Goal: Download file/media

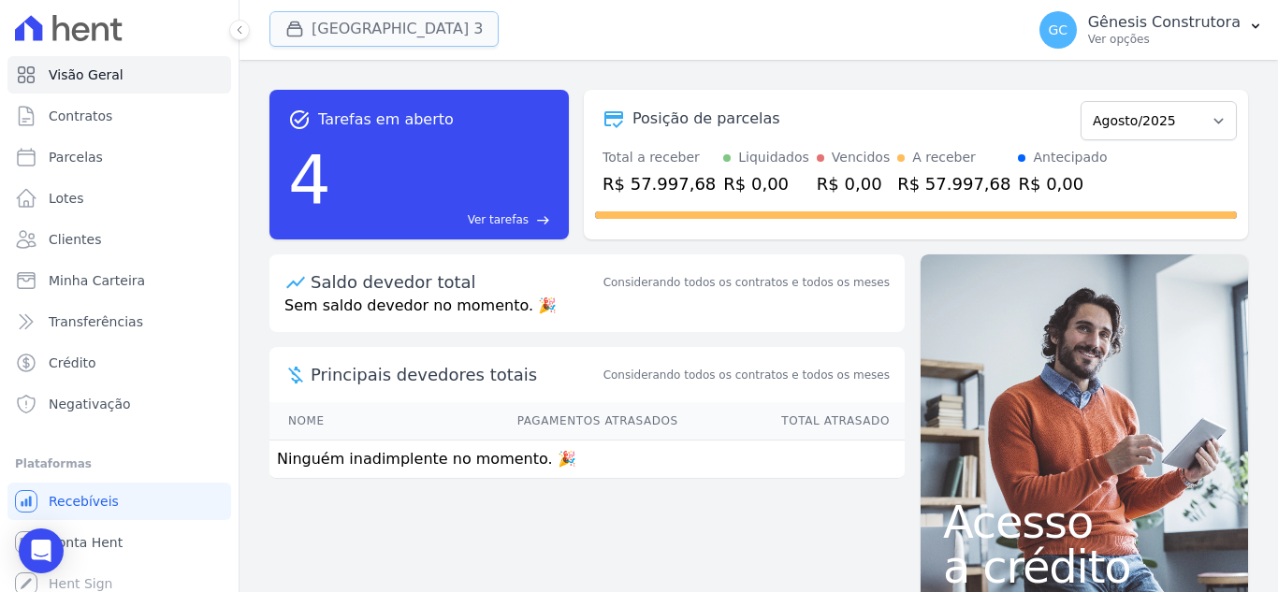
click at [419, 21] on button "[GEOGRAPHIC_DATA] 3" at bounding box center [383, 29] width 229 height 36
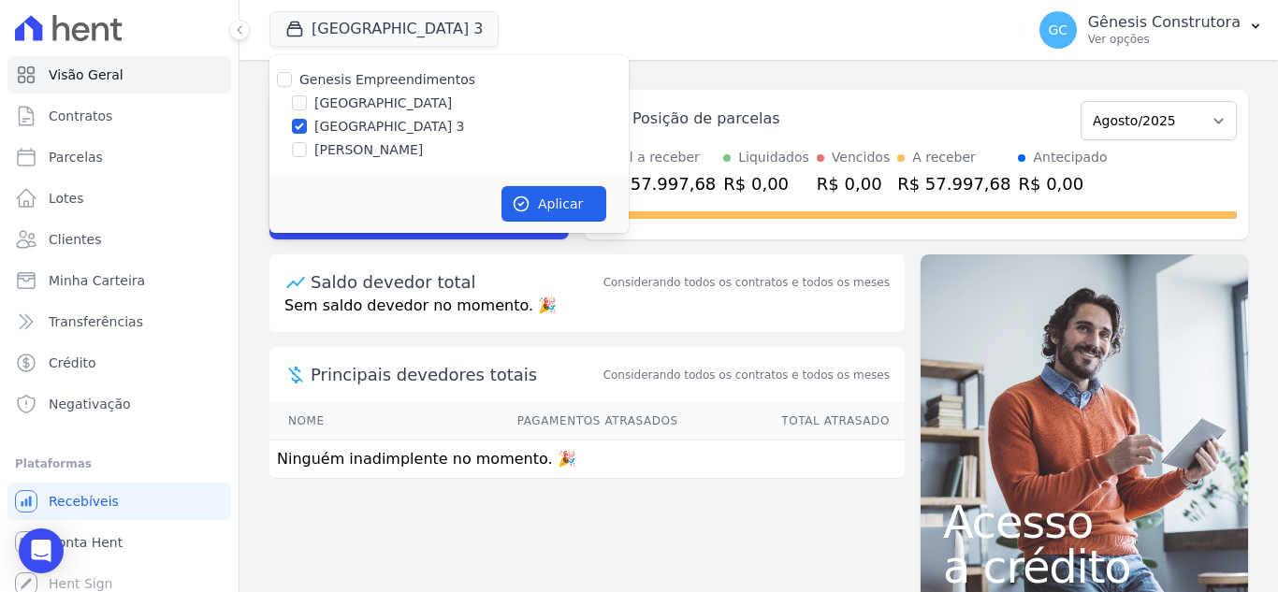
click at [411, 152] on label "[PERSON_NAME]" at bounding box center [368, 150] width 108 height 20
click at [307, 152] on input "[PERSON_NAME]" at bounding box center [299, 149] width 15 height 15
checkbox input "true"
click at [332, 133] on label "[GEOGRAPHIC_DATA] 3" at bounding box center [389, 127] width 151 height 20
click at [307, 133] on input "[GEOGRAPHIC_DATA] 3" at bounding box center [299, 126] width 15 height 15
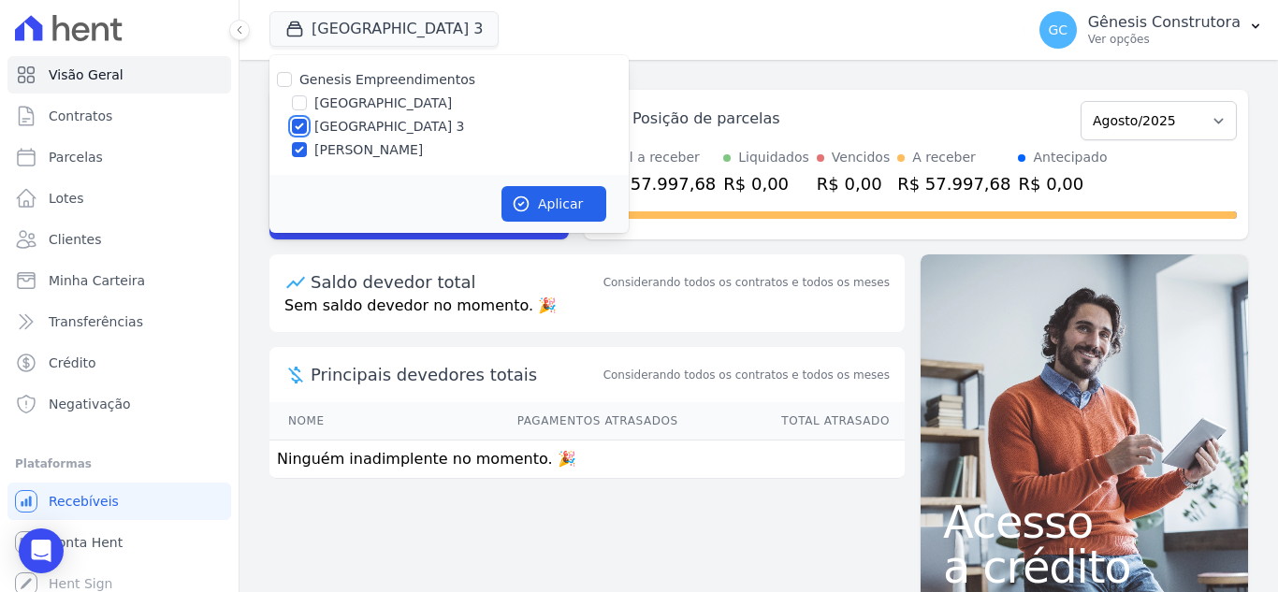
checkbox input "false"
click at [568, 199] on button "Aplicar" at bounding box center [553, 204] width 105 height 36
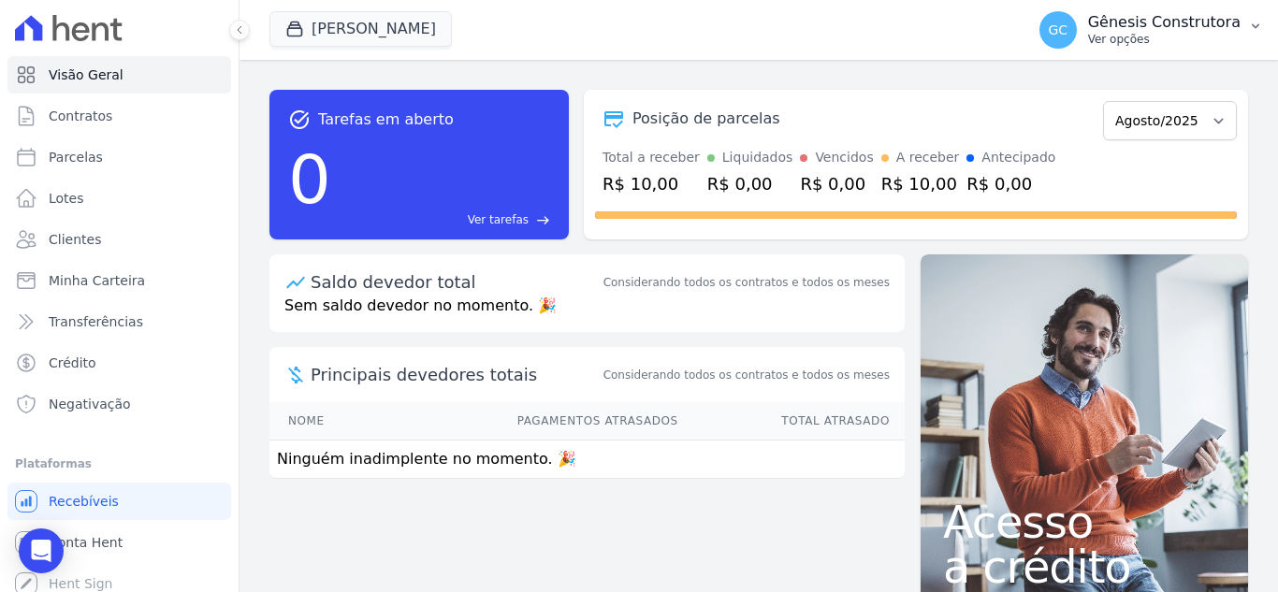
click at [1207, 25] on p "Gênesis Construtora" at bounding box center [1164, 22] width 152 height 19
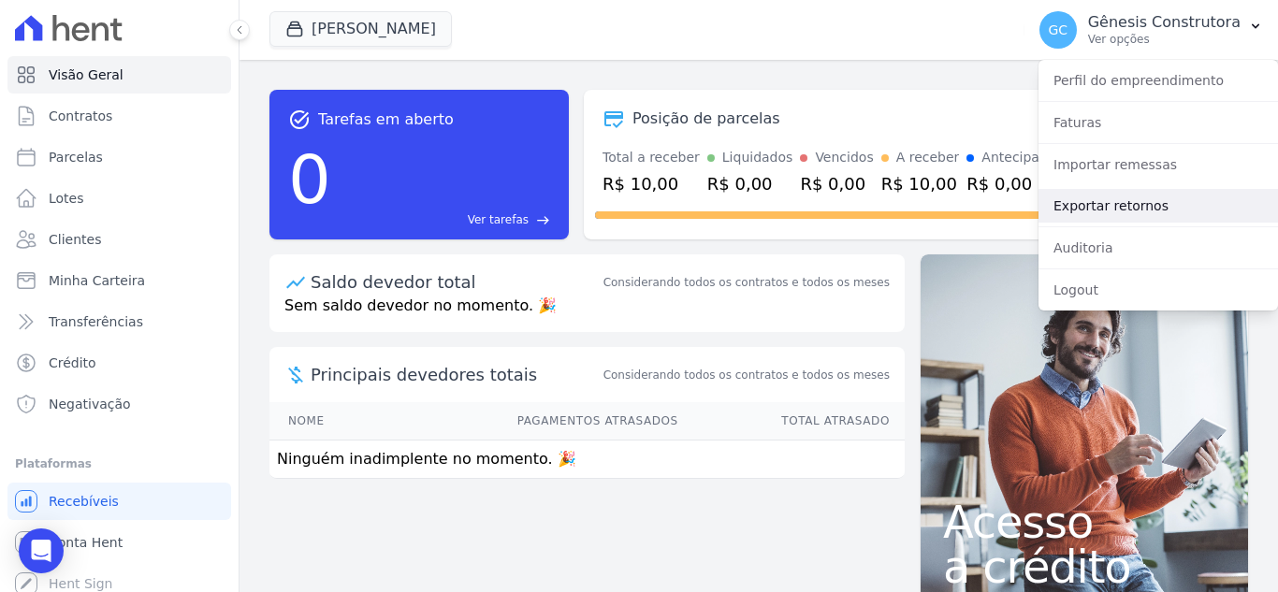
click at [1150, 200] on link "Exportar retornos" at bounding box center [1157, 206] width 239 height 34
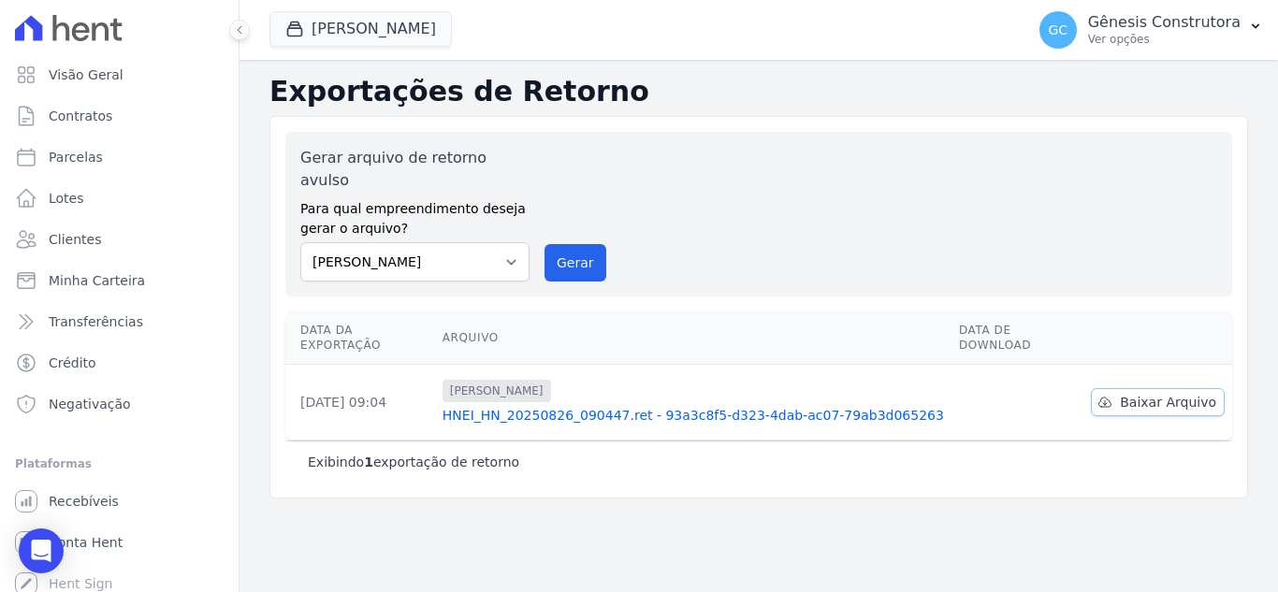
click at [1138, 393] on span "Baixar Arquivo" at bounding box center [1168, 402] width 96 height 19
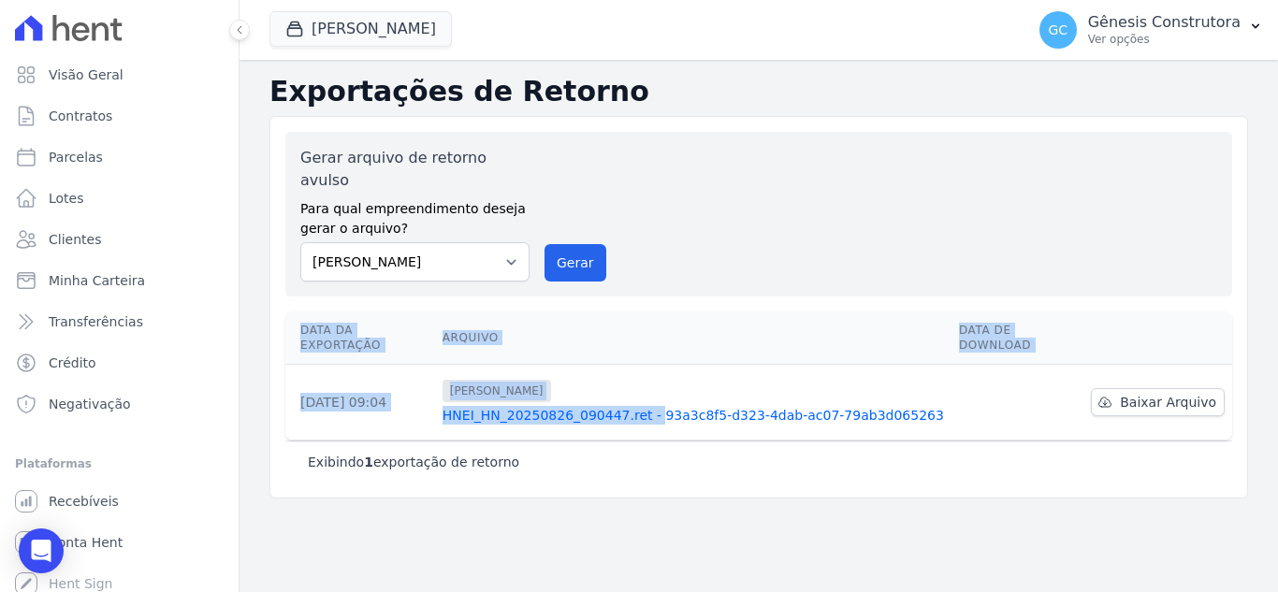
drag, startPoint x: 1265, startPoint y: 368, endPoint x: 595, endPoint y: 379, distance: 670.7
click at [595, 379] on div "Data da Exportação [GEOGRAPHIC_DATA] Data de Download [DATE] 09:04 [PERSON_NAME…" at bounding box center [758, 376] width 1006 height 144
click at [909, 406] on link "HNEI_HN_20250826_090447.ret - 93a3c8f5-d323-4dab-ac07-79ab3d065263" at bounding box center [692, 415] width 501 height 19
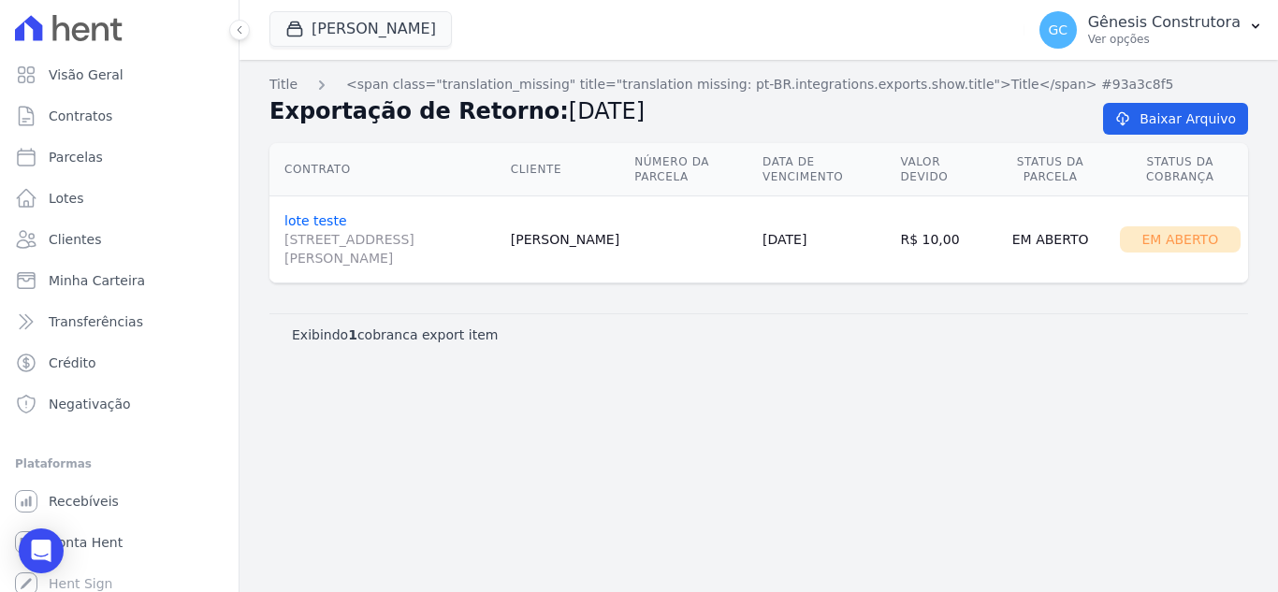
drag, startPoint x: 519, startPoint y: 114, endPoint x: 595, endPoint y: 116, distance: 75.8
click at [595, 116] on span "[DATE]" at bounding box center [607, 111] width 76 height 26
drag, startPoint x: 744, startPoint y: 241, endPoint x: 811, endPoint y: 248, distance: 67.7
click at [811, 248] on td "[DATE]" at bounding box center [823, 239] width 137 height 87
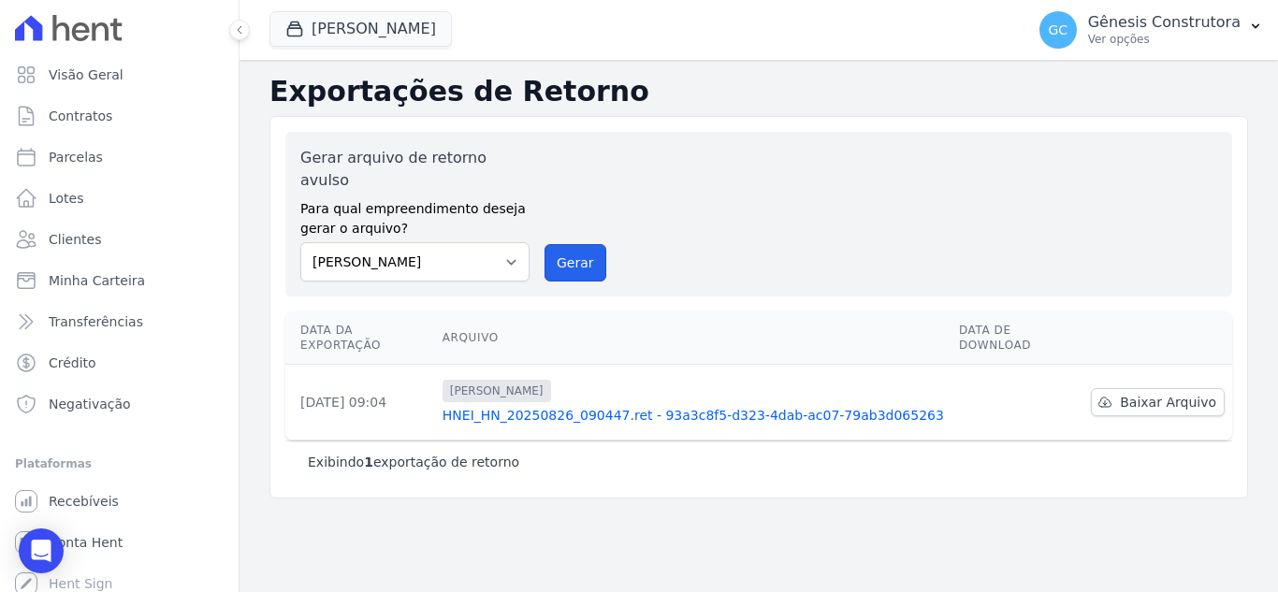
drag, startPoint x: 567, startPoint y: 230, endPoint x: 688, endPoint y: 175, distance: 133.5
click at [567, 244] on button "Gerar" at bounding box center [575, 262] width 62 height 37
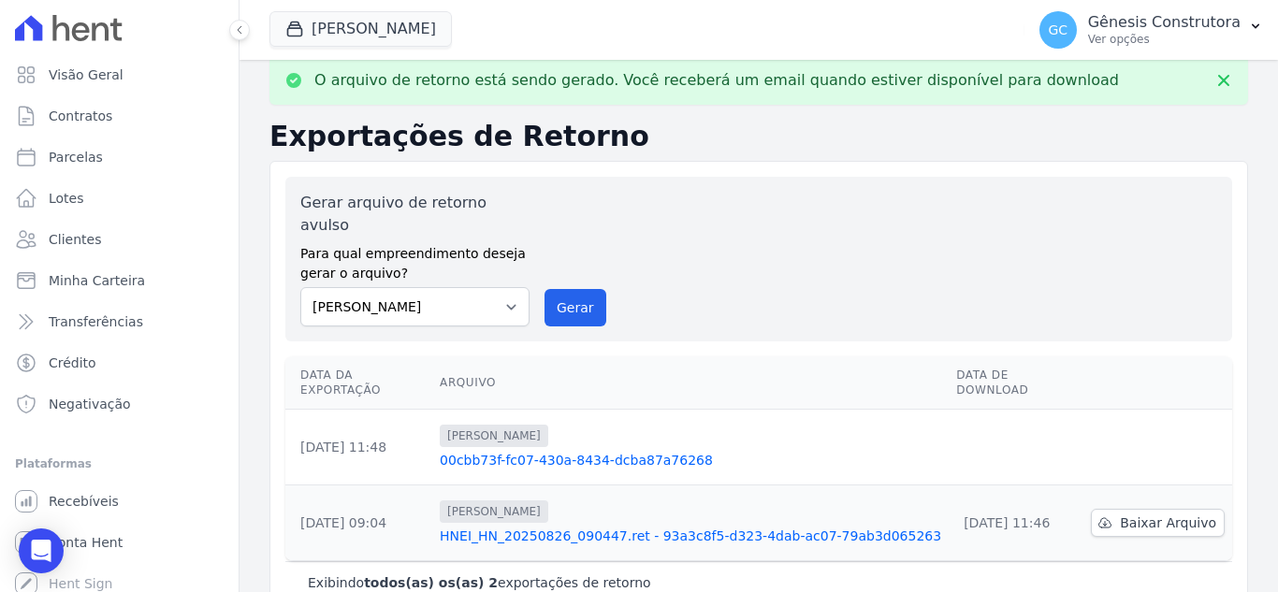
scroll to position [23, 0]
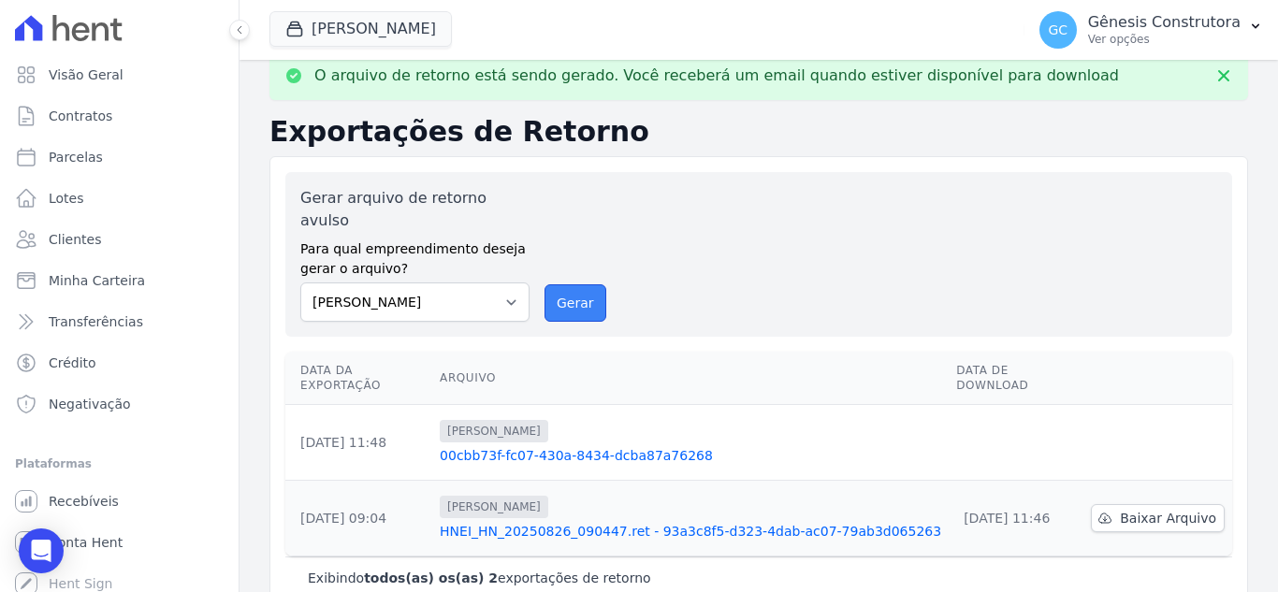
click at [559, 284] on button "Gerar" at bounding box center [575, 302] width 62 height 37
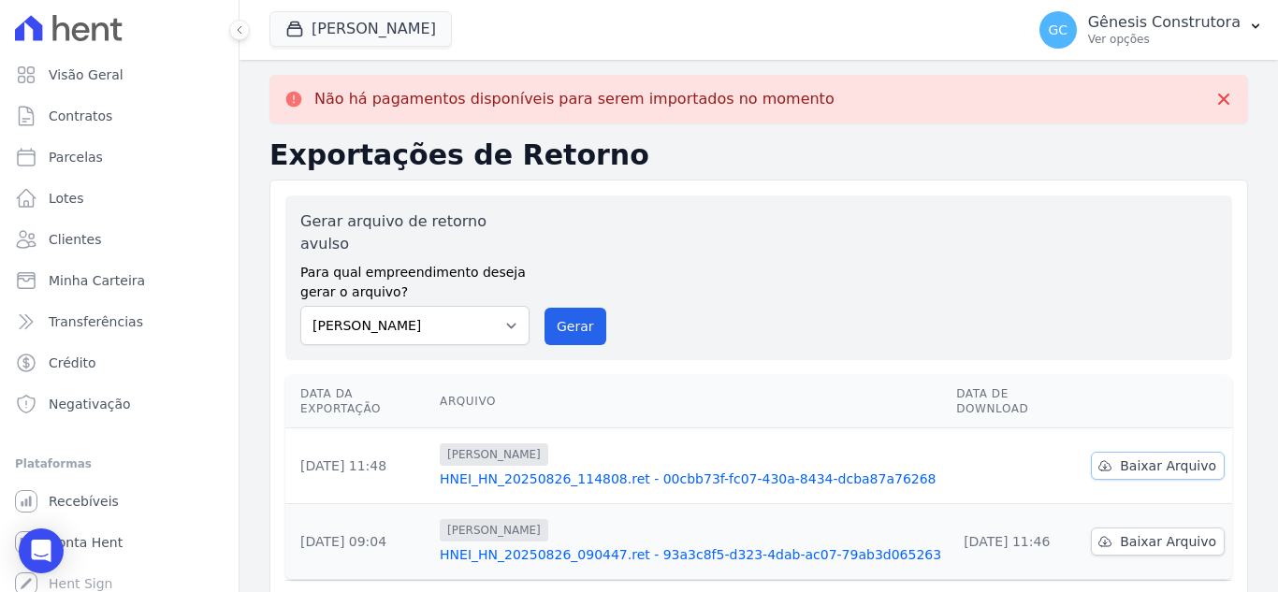
click at [1156, 456] on span "Baixar Arquivo" at bounding box center [1168, 465] width 96 height 19
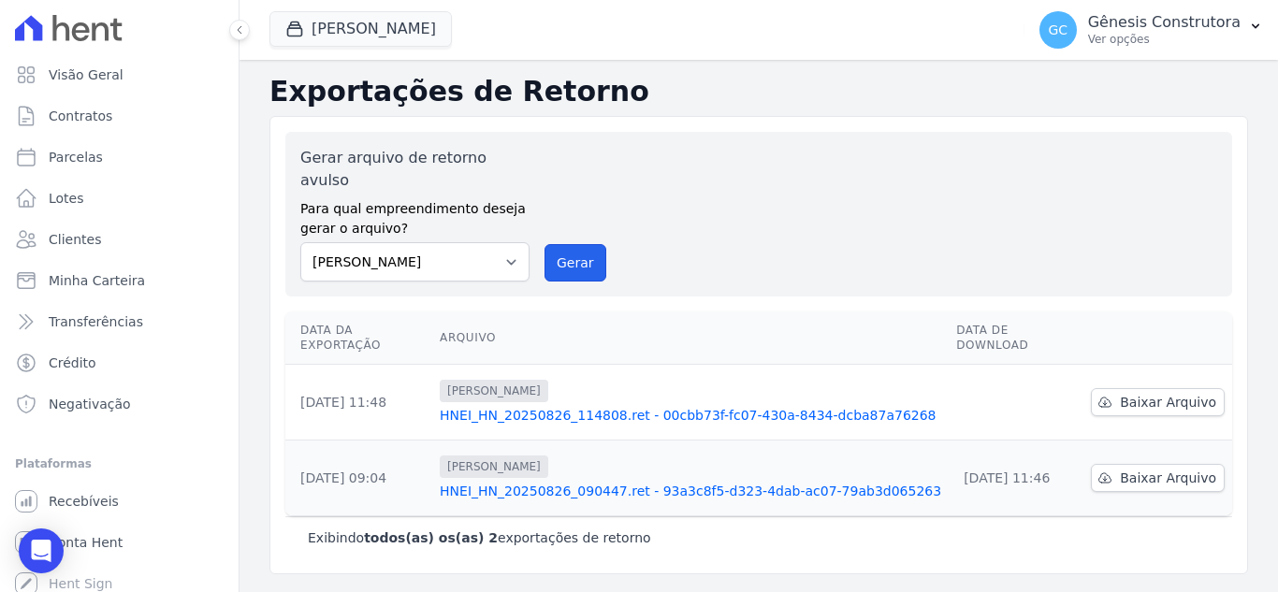
drag, startPoint x: 564, startPoint y: 248, endPoint x: 677, endPoint y: 187, distance: 128.5
click at [564, 248] on button "Gerar" at bounding box center [575, 262] width 62 height 37
